Goal: Use online tool/utility: Use online tool/utility

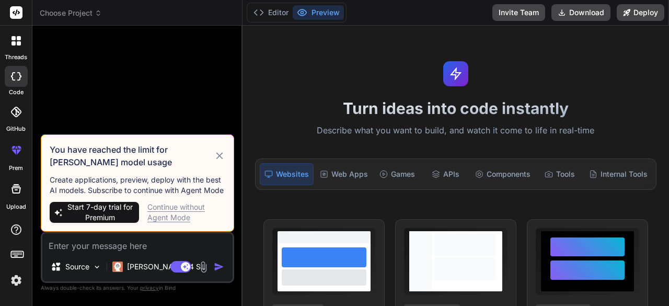
click at [216, 154] on icon at bounding box center [220, 156] width 12 height 13
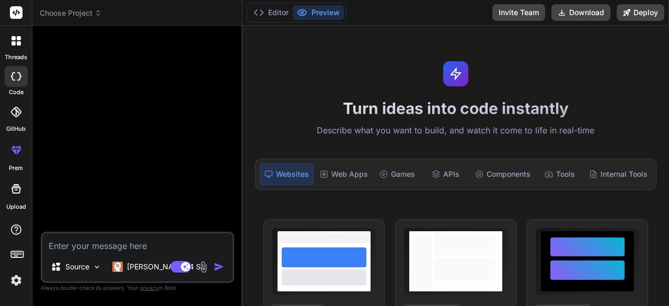
click at [12, 44] on icon at bounding box center [16, 40] width 9 height 9
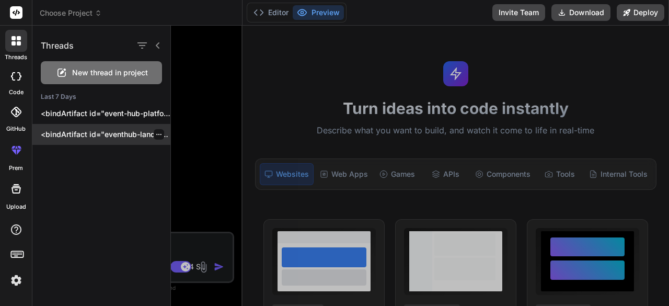
click at [63, 140] on div "<bindArtifact id="eventhub-landing" title="EventHub - Multi-Event Registration …" at bounding box center [101, 134] width 138 height 21
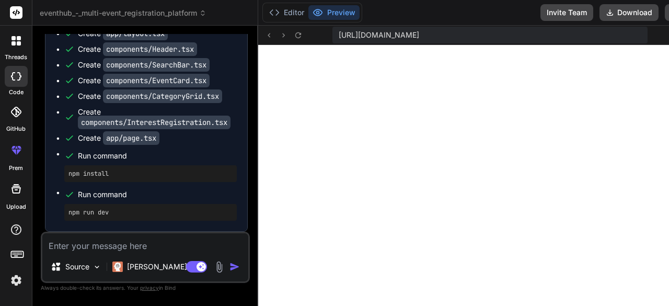
scroll to position [459, 0]
click at [294, 33] on icon at bounding box center [298, 35] width 9 height 9
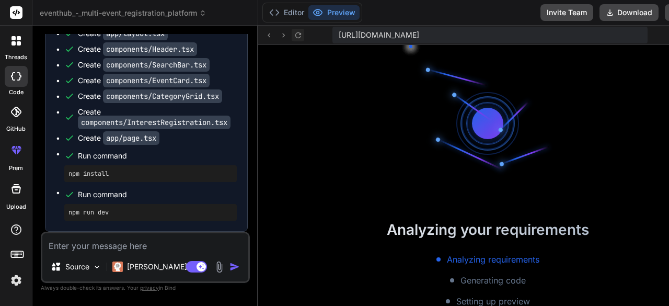
scroll to position [556, 0]
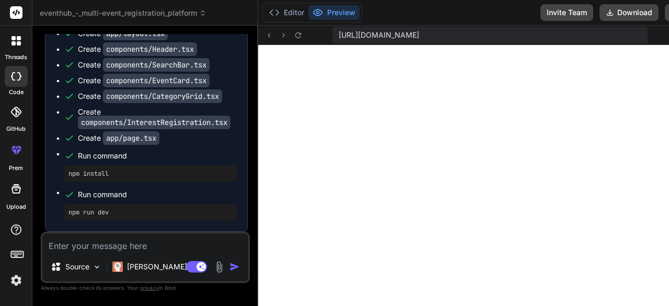
click at [12, 77] on icon at bounding box center [13, 76] width 4 height 8
click at [13, 77] on icon at bounding box center [13, 76] width 4 height 8
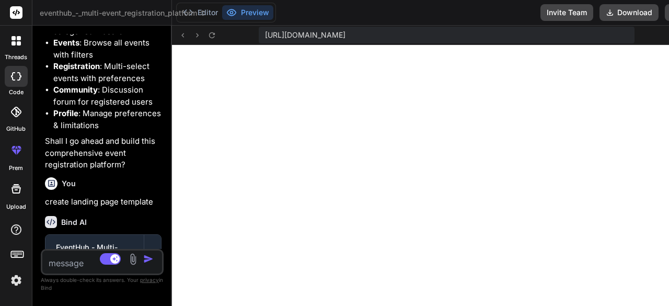
type textarea "x"
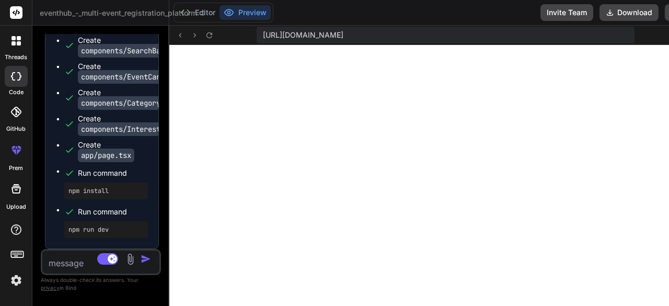
drag, startPoint x: 242, startPoint y: 70, endPoint x: 46, endPoint y: 75, distance: 195.6
click at [46, 75] on div "Bind AI Web Search Created with Pixso. Code Generator You hello Bind AI Hello! …" at bounding box center [100, 166] width 137 height 280
click at [344, 34] on span "https://u3uk0f35zsjjbn9cprh6fq9h0p4tm2-wnxx--3000--96435430.local-corp.webconta…" at bounding box center [303, 35] width 81 height 10
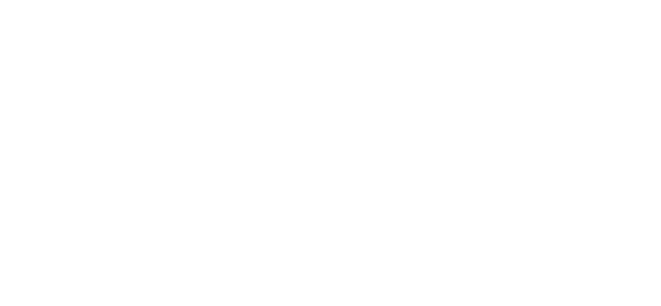
click at [272, 113] on img at bounding box center [331, 130] width 340 height 340
